Goal: Task Accomplishment & Management: Complete application form

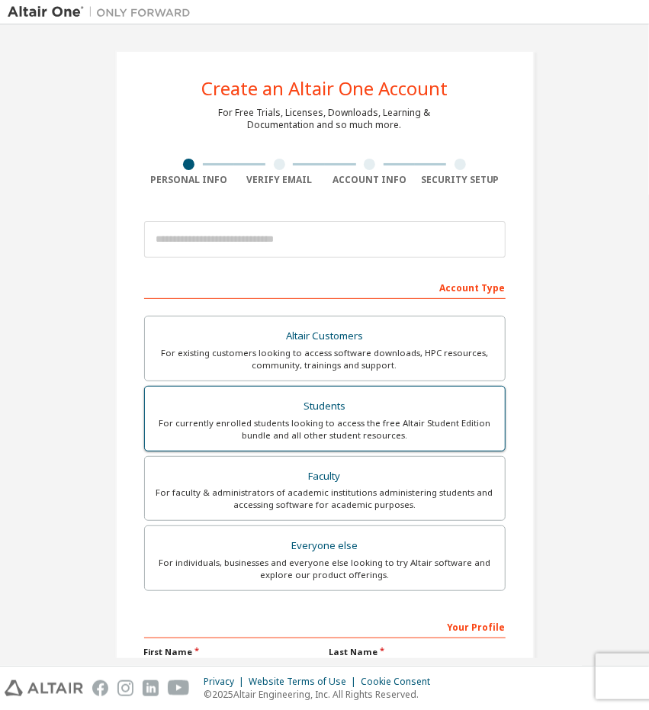
click at [336, 417] on div "For currently enrolled students looking to access the free Altair Student Editi…" at bounding box center [325, 429] width 342 height 24
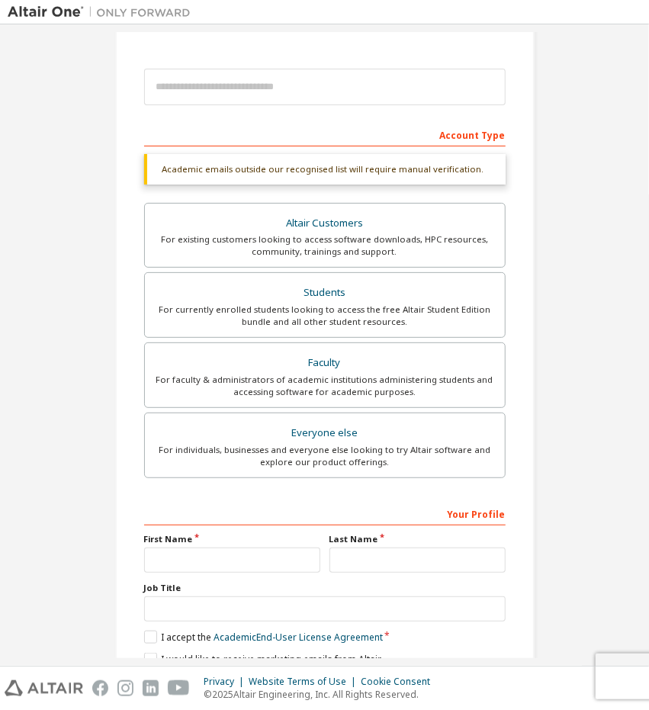
scroll to position [217, 0]
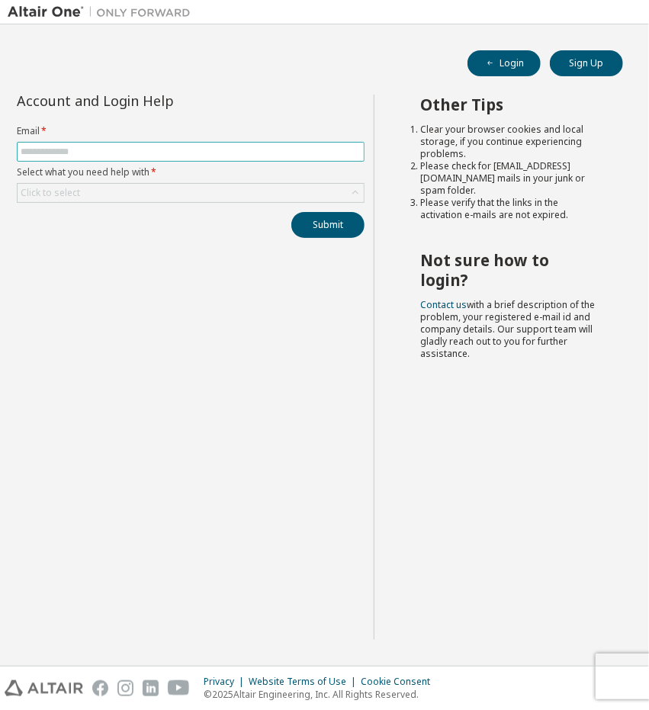
click at [64, 150] on input "text" at bounding box center [191, 152] width 340 height 12
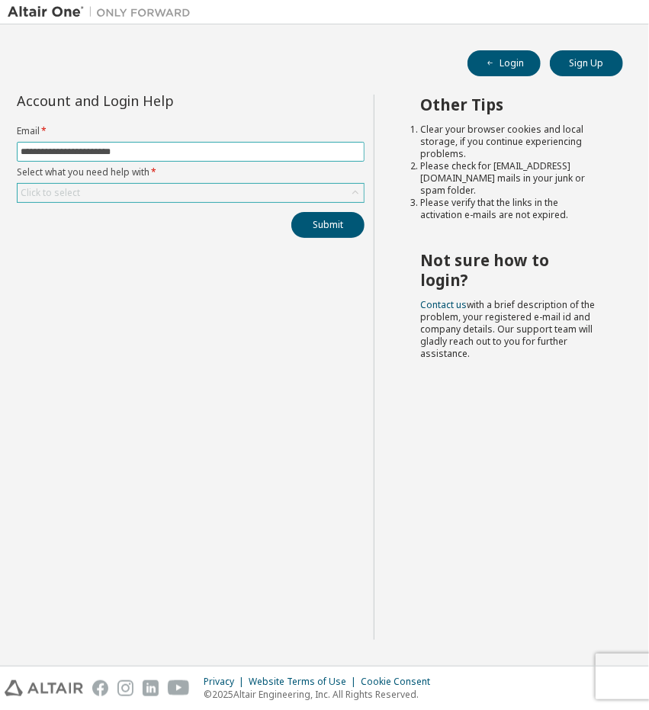
type input "**********"
click at [63, 196] on div "Click to select" at bounding box center [51, 193] width 60 height 12
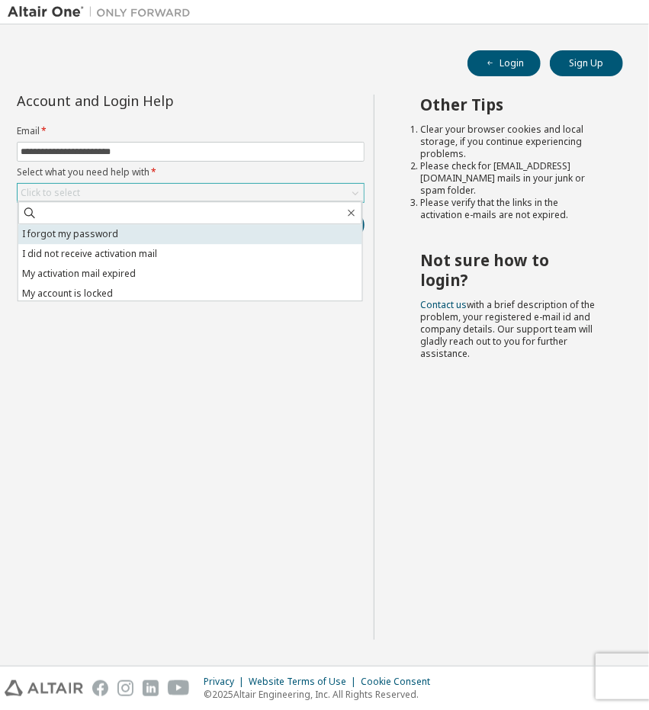
click at [101, 239] on li "I forgot my password" at bounding box center [190, 234] width 344 height 20
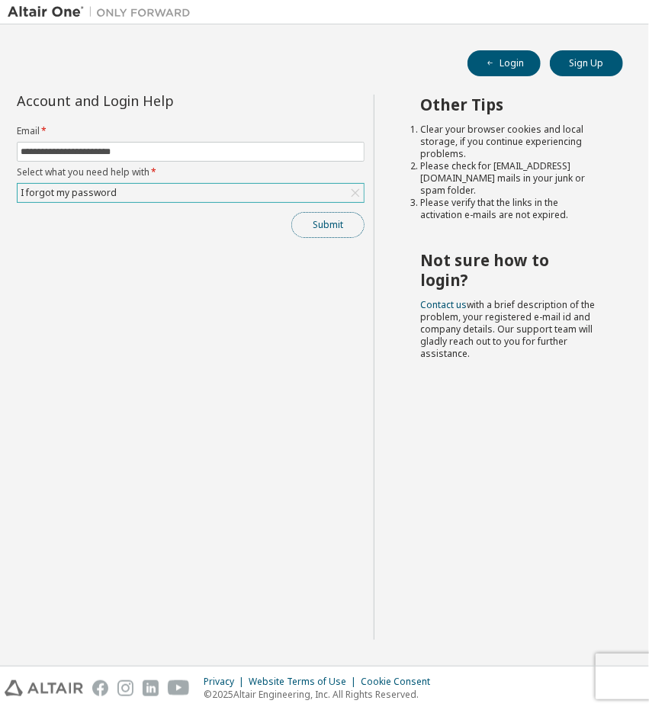
click at [348, 228] on button "Submit" at bounding box center [327, 225] width 73 height 26
click at [333, 233] on button "Submit" at bounding box center [327, 225] width 73 height 26
click at [284, 339] on div "**********" at bounding box center [191, 367] width 366 height 545
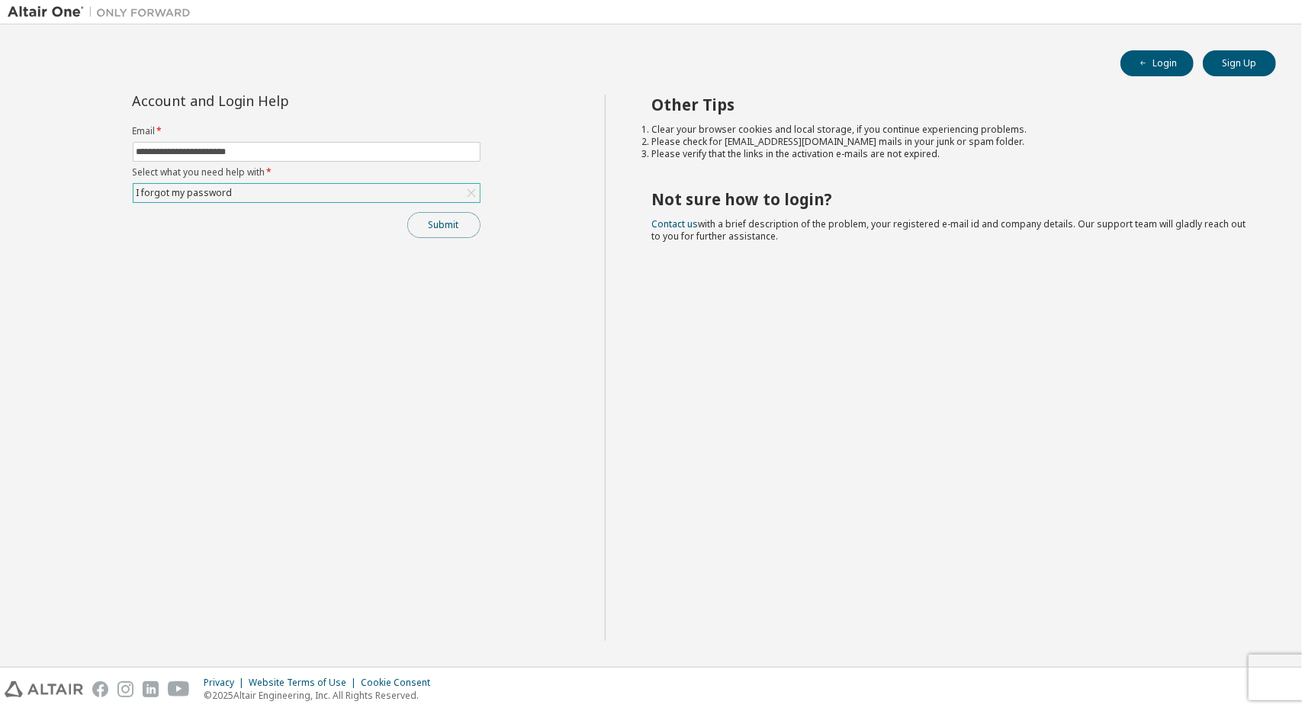
click at [445, 227] on button "Submit" at bounding box center [443, 225] width 73 height 26
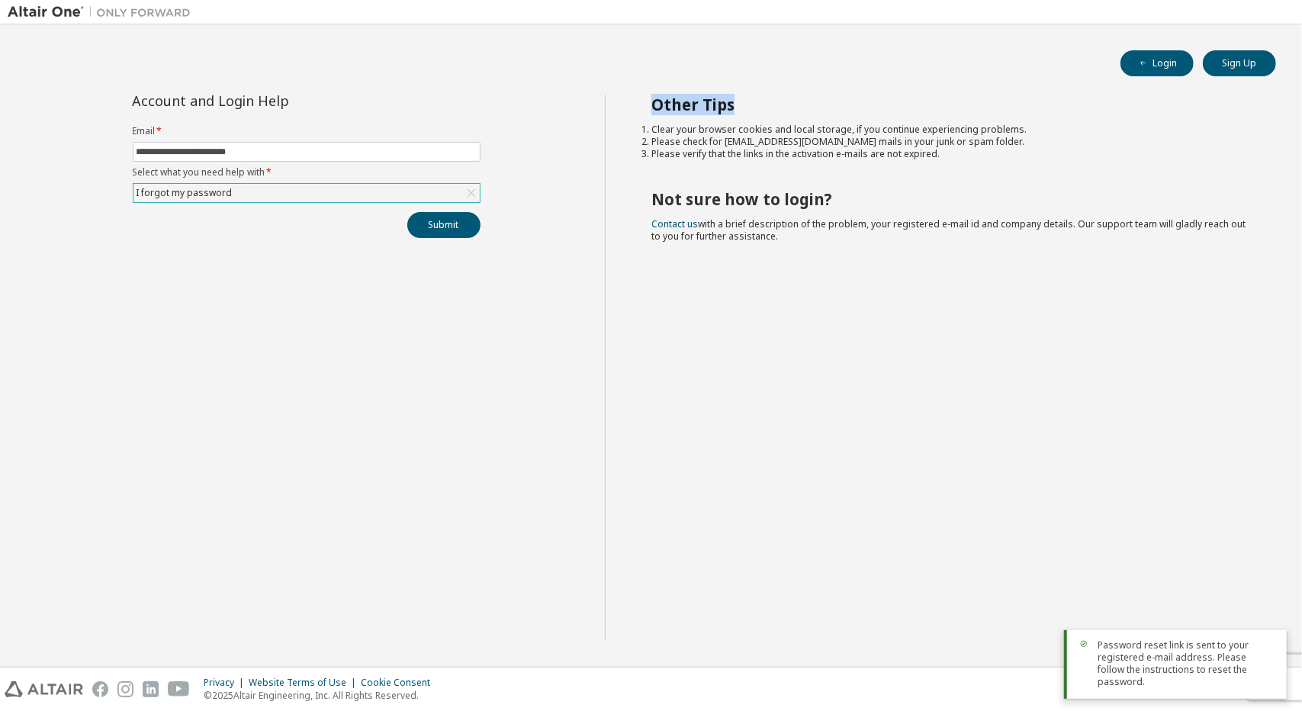
drag, startPoint x: 649, startPoint y: 100, endPoint x: 741, endPoint y: 109, distance: 92.8
click at [648, 109] on div "Other Tips Clear your browser cookies and local storage, if you continue experi…" at bounding box center [950, 368] width 690 height 546
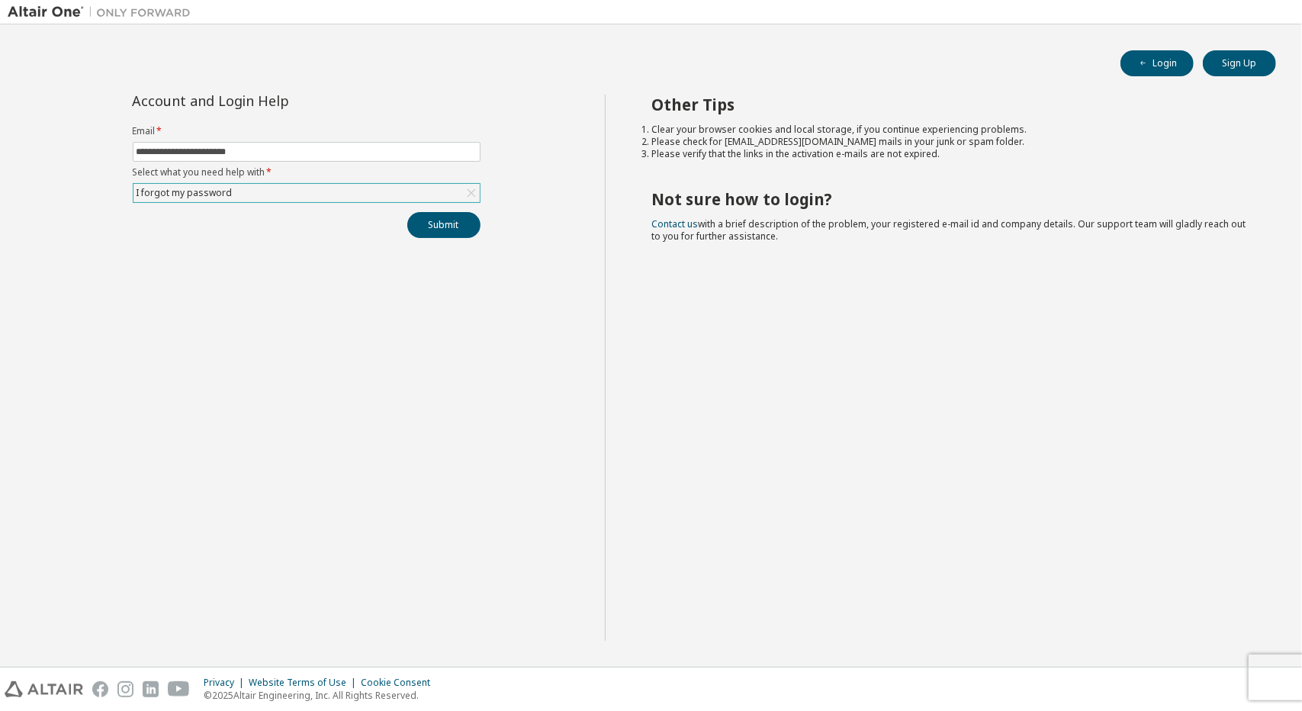
click at [648, 310] on div "Other Tips Clear your browser cookies and local storage, if you continue experi…" at bounding box center [950, 368] width 690 height 546
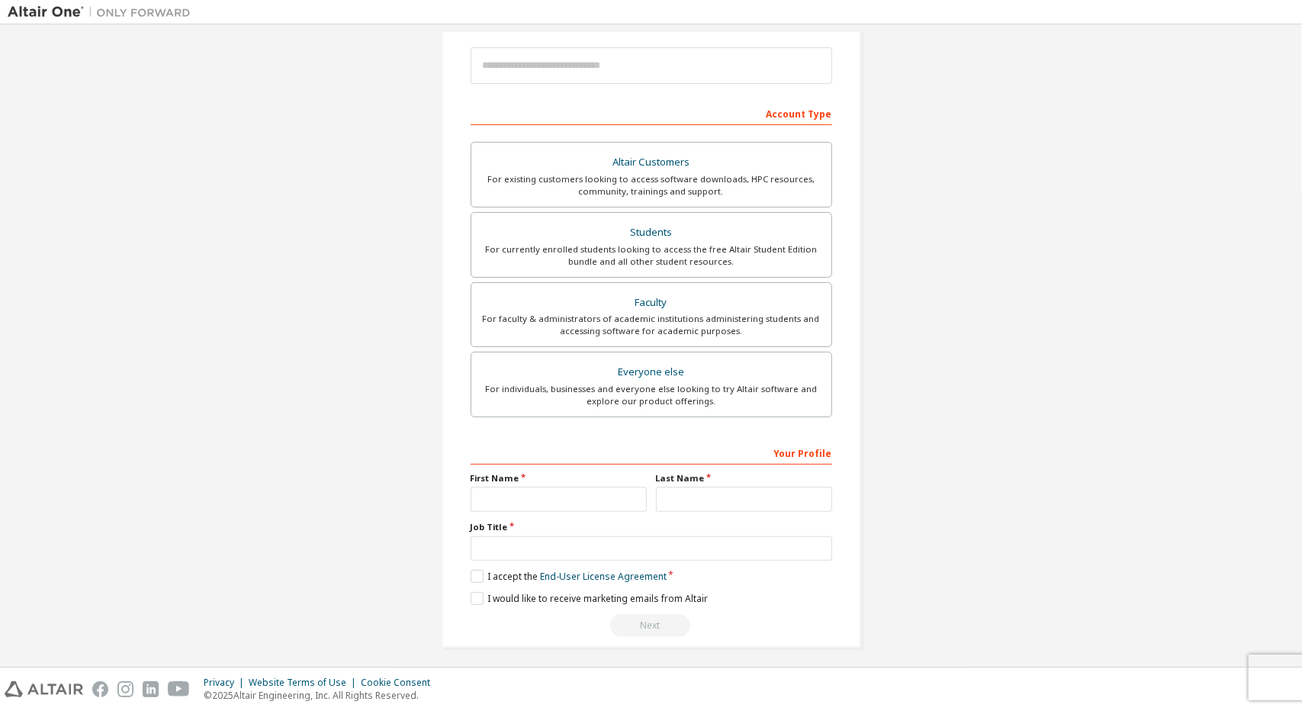
scroll to position [177, 0]
click at [689, 249] on div "For currently enrolled students looking to access the free Altair Student Editi…" at bounding box center [652, 252] width 342 height 24
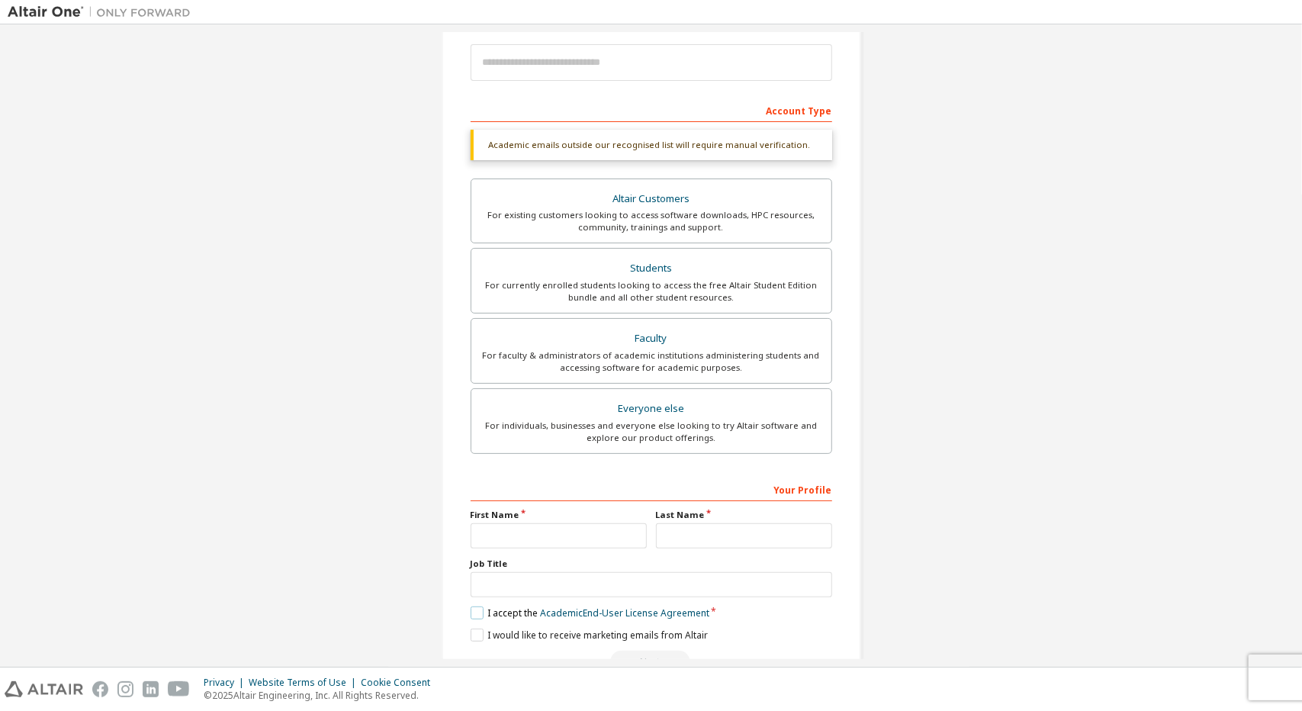
click at [471, 610] on label "I accept the Academic End-User License Agreement" at bounding box center [590, 612] width 239 height 13
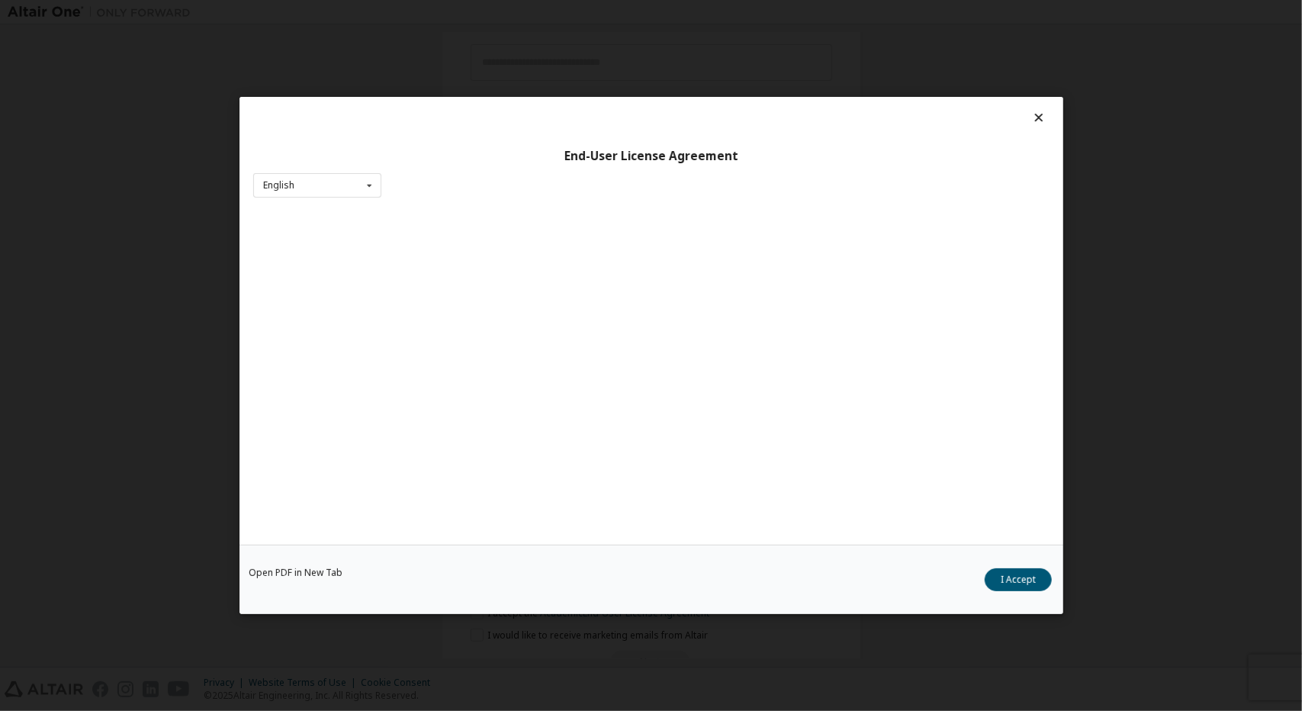
click at [470, 639] on div "End-User License Agreement English English Open PDF in New Tab I Accept" at bounding box center [651, 355] width 1302 height 711
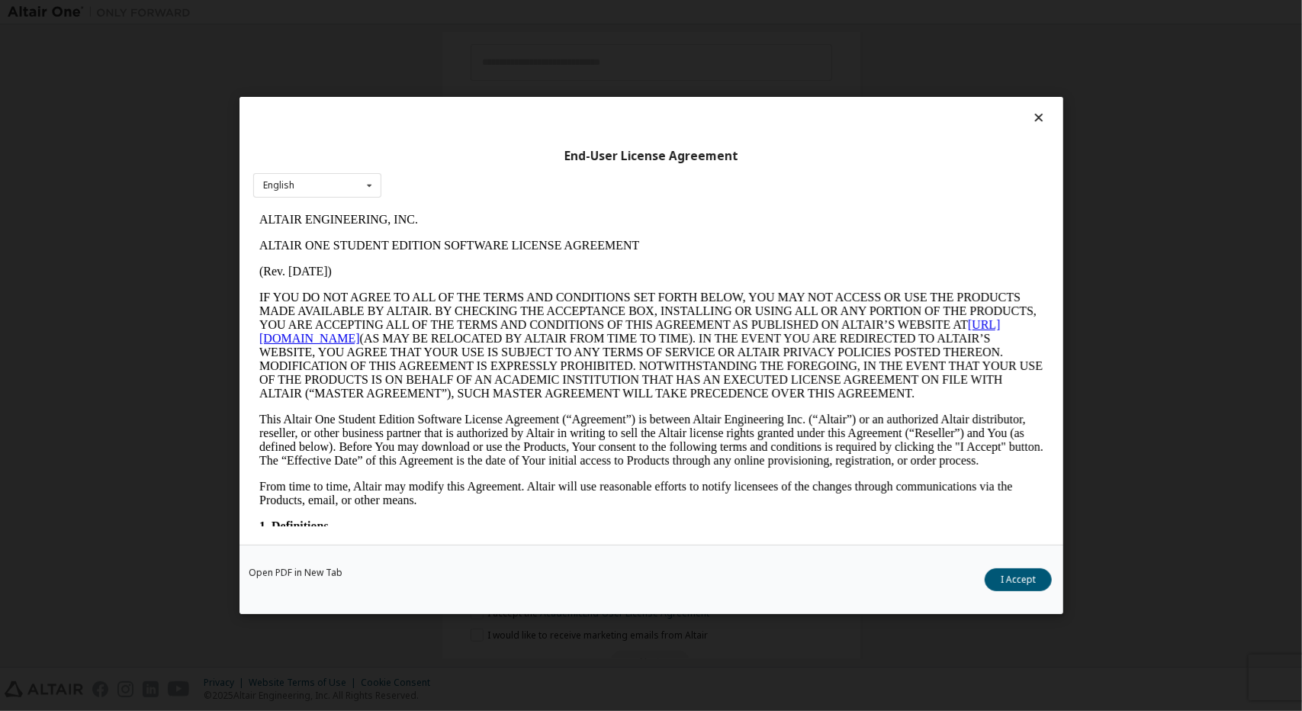
scroll to position [0, 0]
click at [1012, 577] on button "I Accept" at bounding box center [1018, 579] width 67 height 23
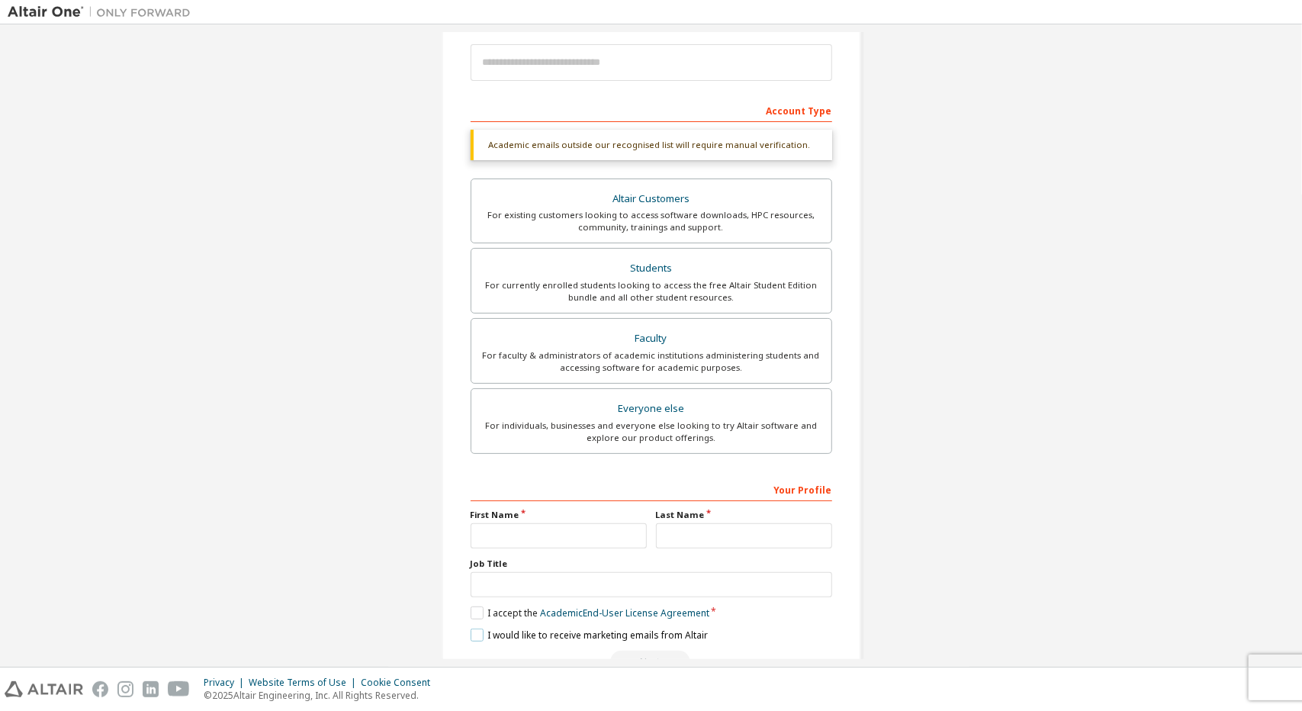
click at [471, 633] on label "I would like to receive marketing emails from Altair" at bounding box center [589, 635] width 237 height 13
click at [525, 548] on div "**********" at bounding box center [652, 576] width 362 height 198
click at [561, 526] on input "text" at bounding box center [559, 535] width 176 height 25
type input "***"
click at [719, 527] on input "text" at bounding box center [744, 535] width 176 height 25
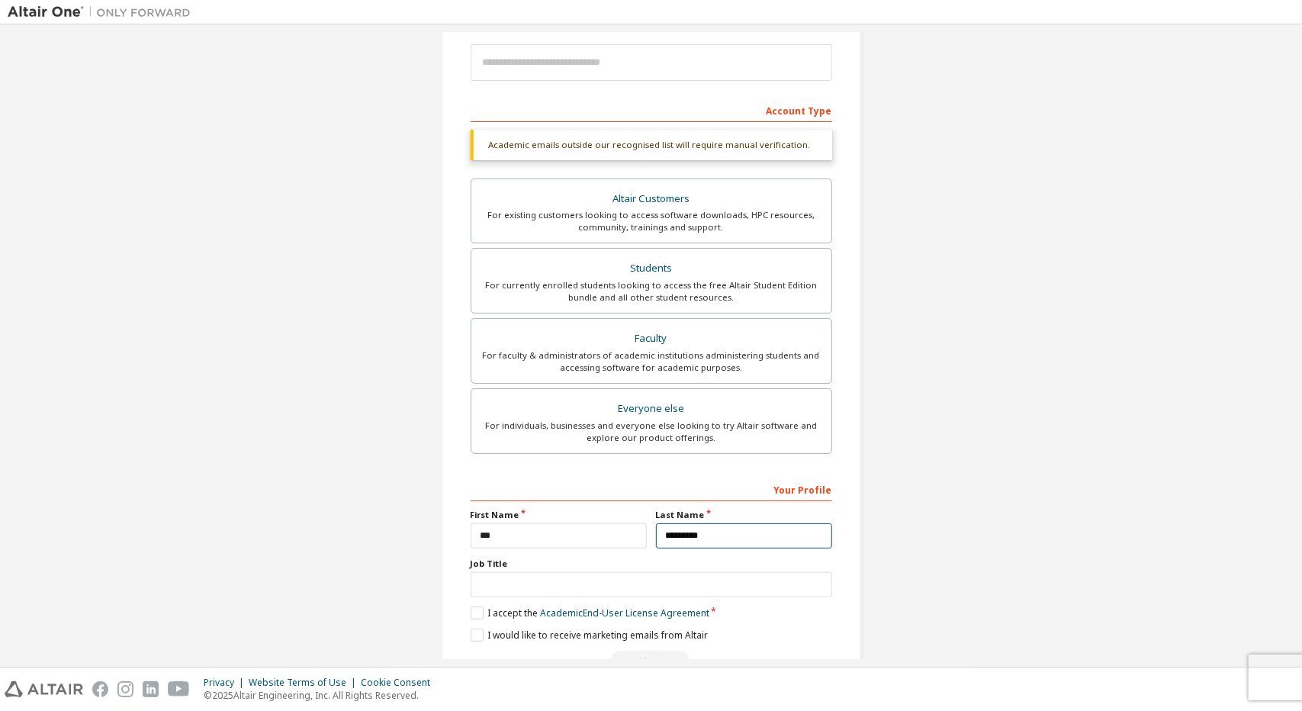
type input "*********"
click at [665, 581] on input "text" at bounding box center [652, 584] width 362 height 25
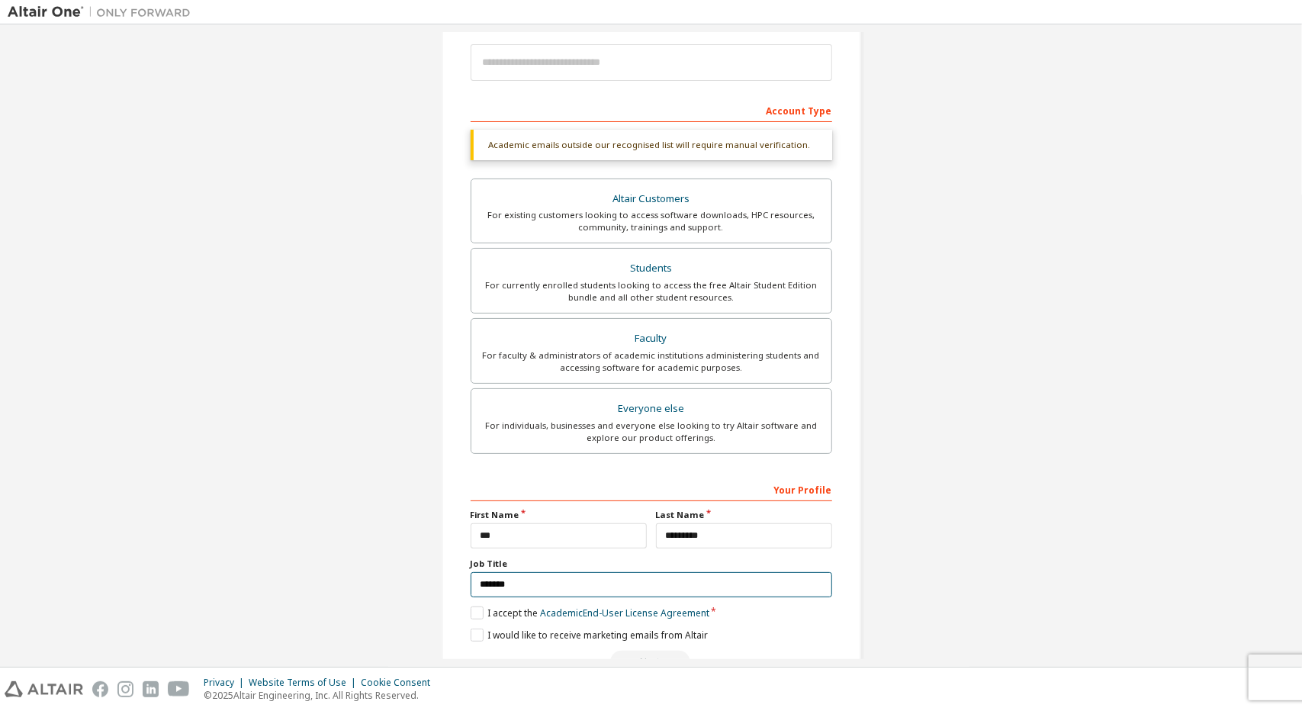
type input "*******"
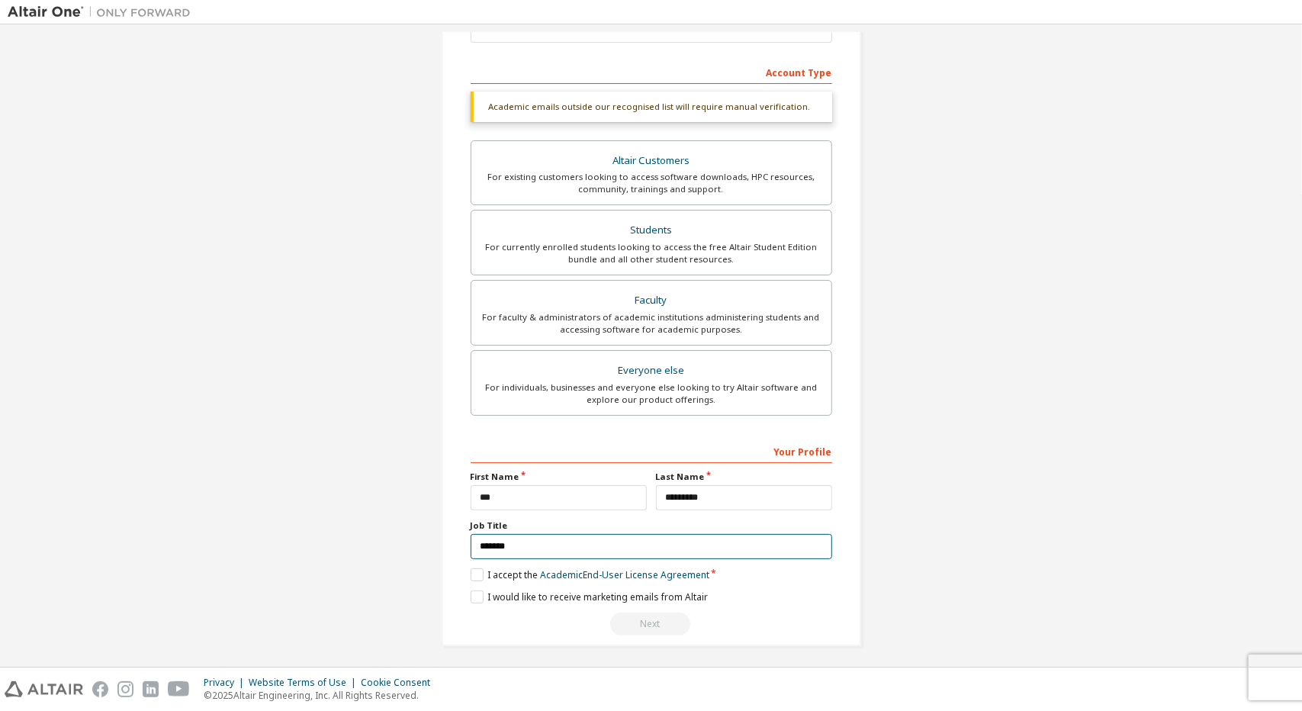
scroll to position [217, 0]
click at [645, 619] on div "Next" at bounding box center [652, 622] width 362 height 23
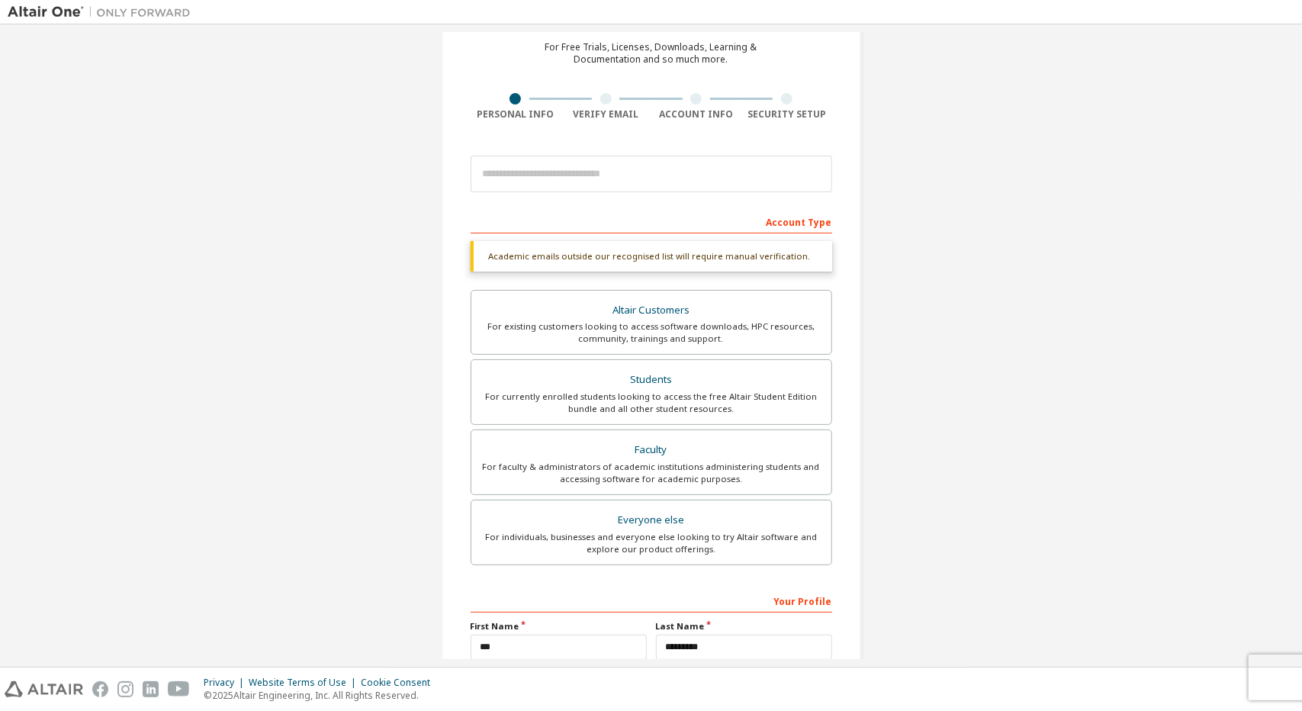
scroll to position [64, 0]
click at [636, 399] on div "For currently enrolled students looking to access the free Altair Student Editi…" at bounding box center [652, 404] width 342 height 24
drag, startPoint x: 570, startPoint y: 258, endPoint x: 792, endPoint y: 245, distance: 222.4
click at [791, 245] on div "Academic emails outside our recognised list will require manual verification." at bounding box center [652, 258] width 362 height 31
click at [809, 245] on div "Academic emails outside our recognised list will require manual verification." at bounding box center [652, 258] width 362 height 31
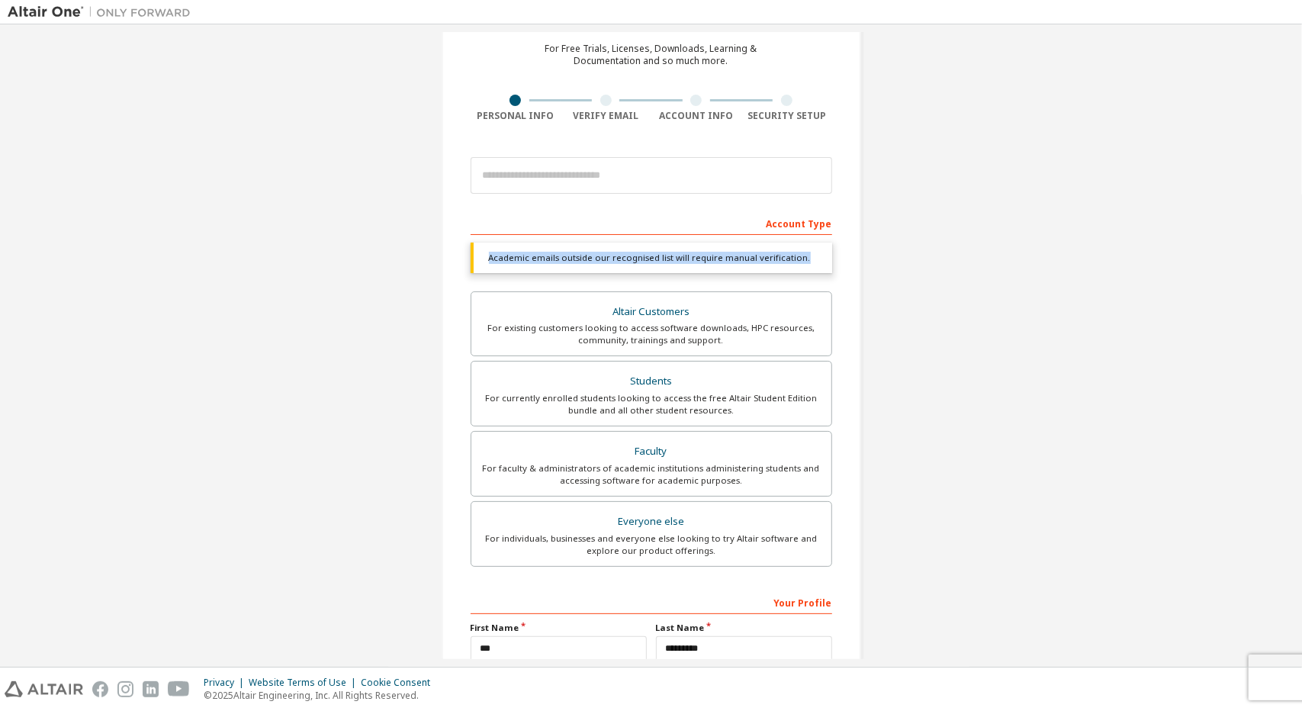
drag, startPoint x: 816, startPoint y: 257, endPoint x: 384, endPoint y: 266, distance: 431.9
click at [384, 266] on div "Create an Altair One Account For Free Trials, Licenses, Downloads, Learning & D…" at bounding box center [651, 391] width 1287 height 847
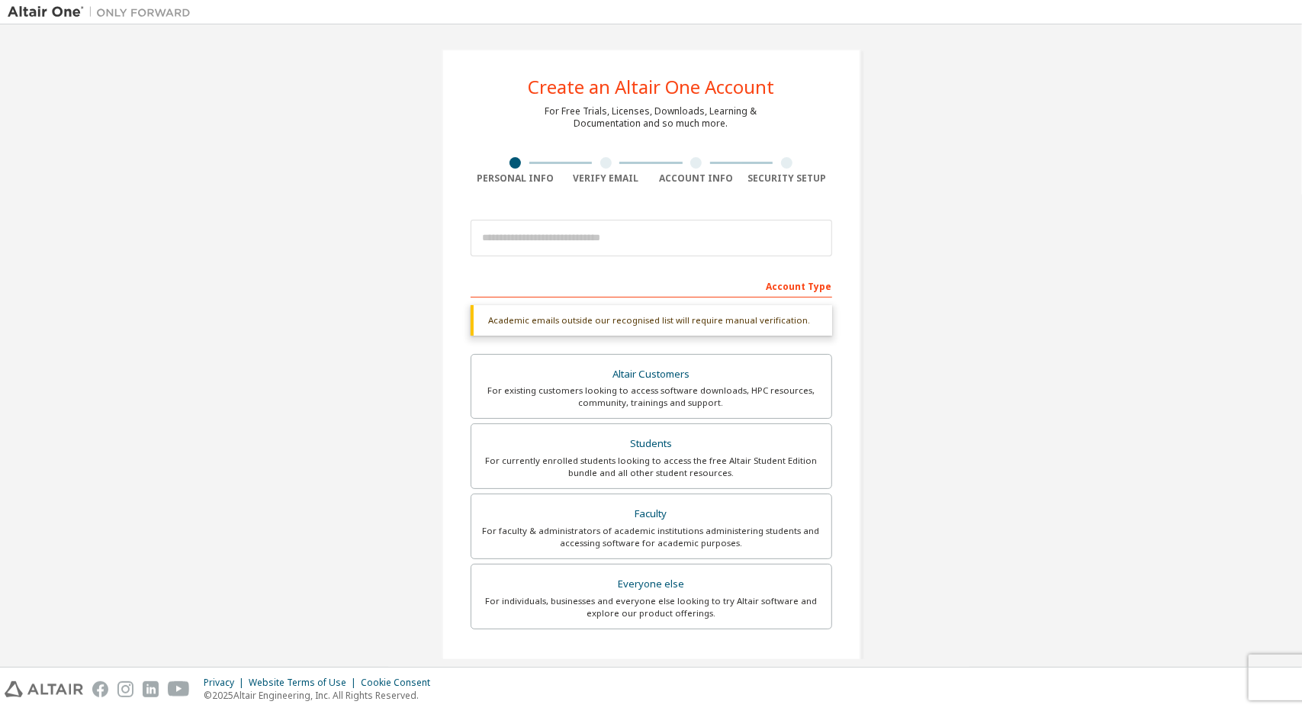
scroll to position [0, 0]
